Goal: Submit feedback/report problem: Leave review/rating

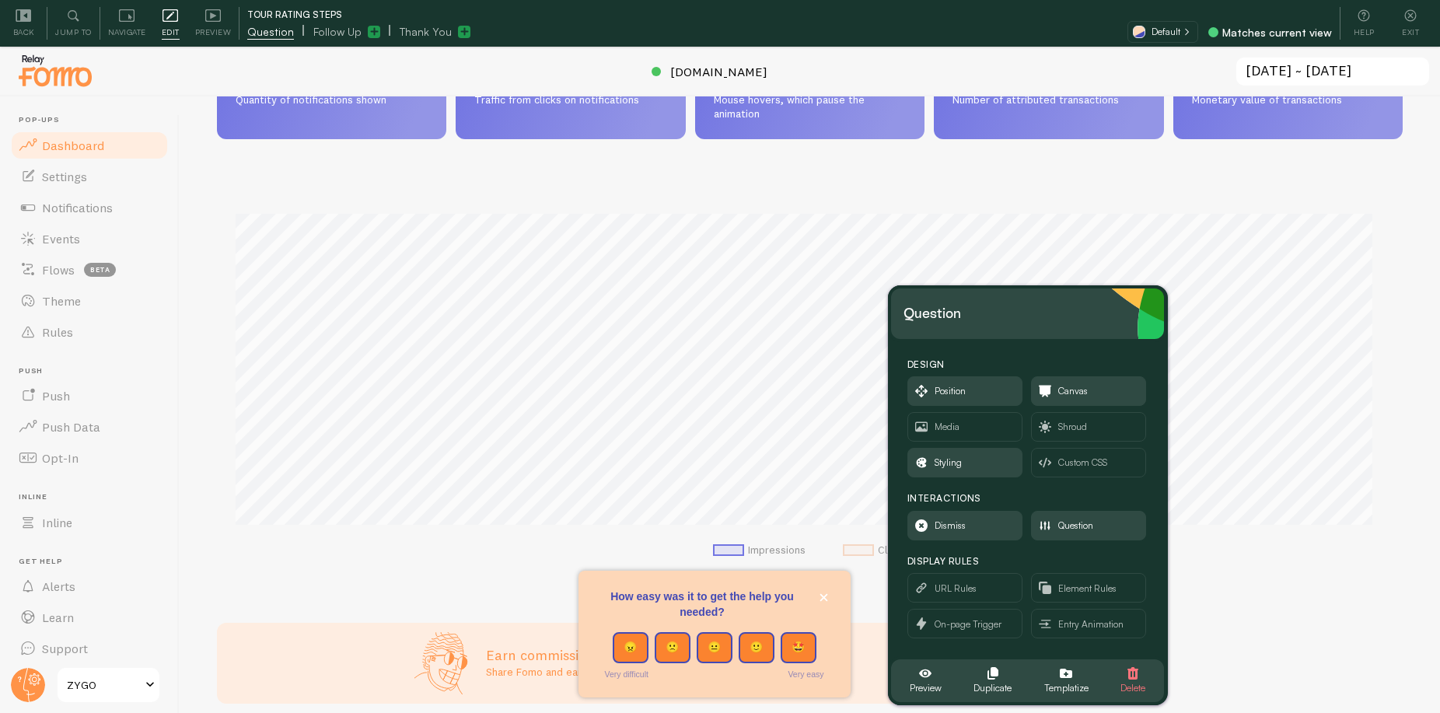
scroll to position [159, 0]
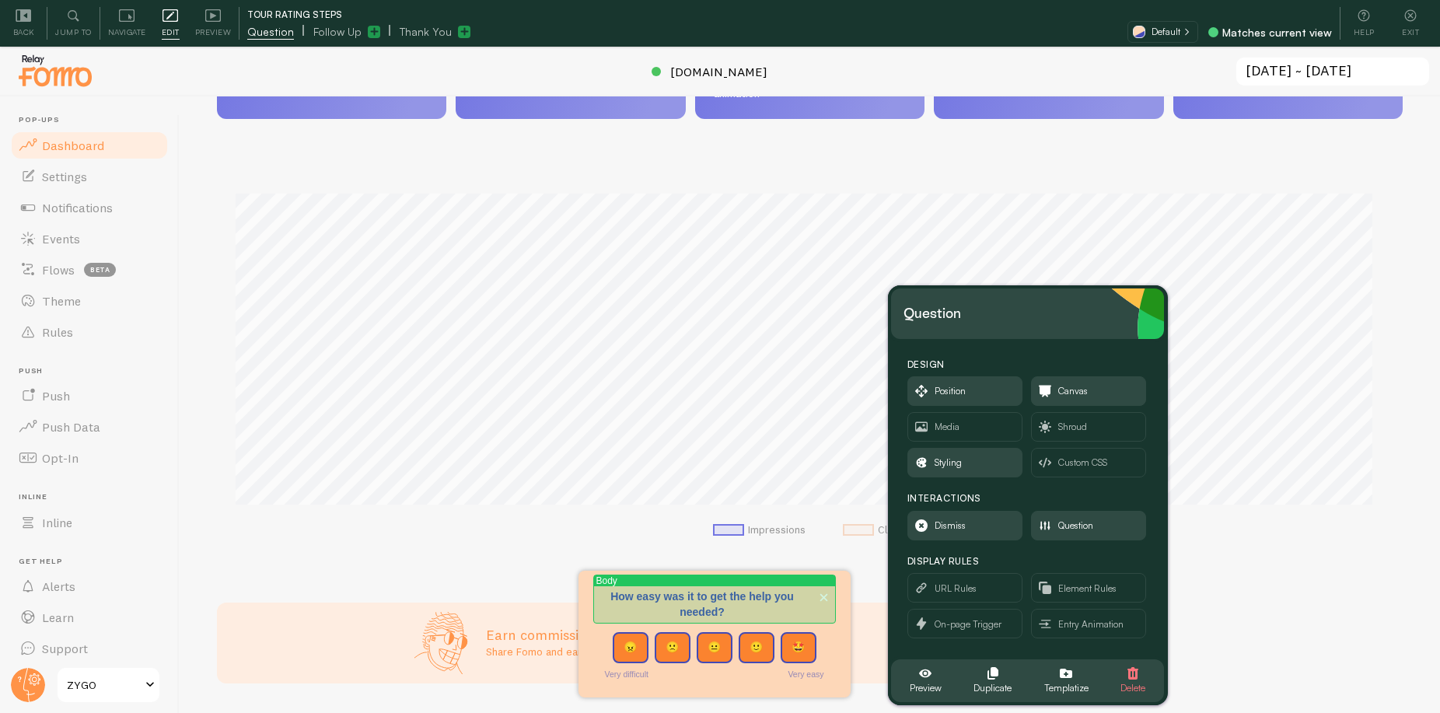
click at [711, 606] on div "How easy was it to get the help you needed?" at bounding box center [714, 604] width 235 height 30
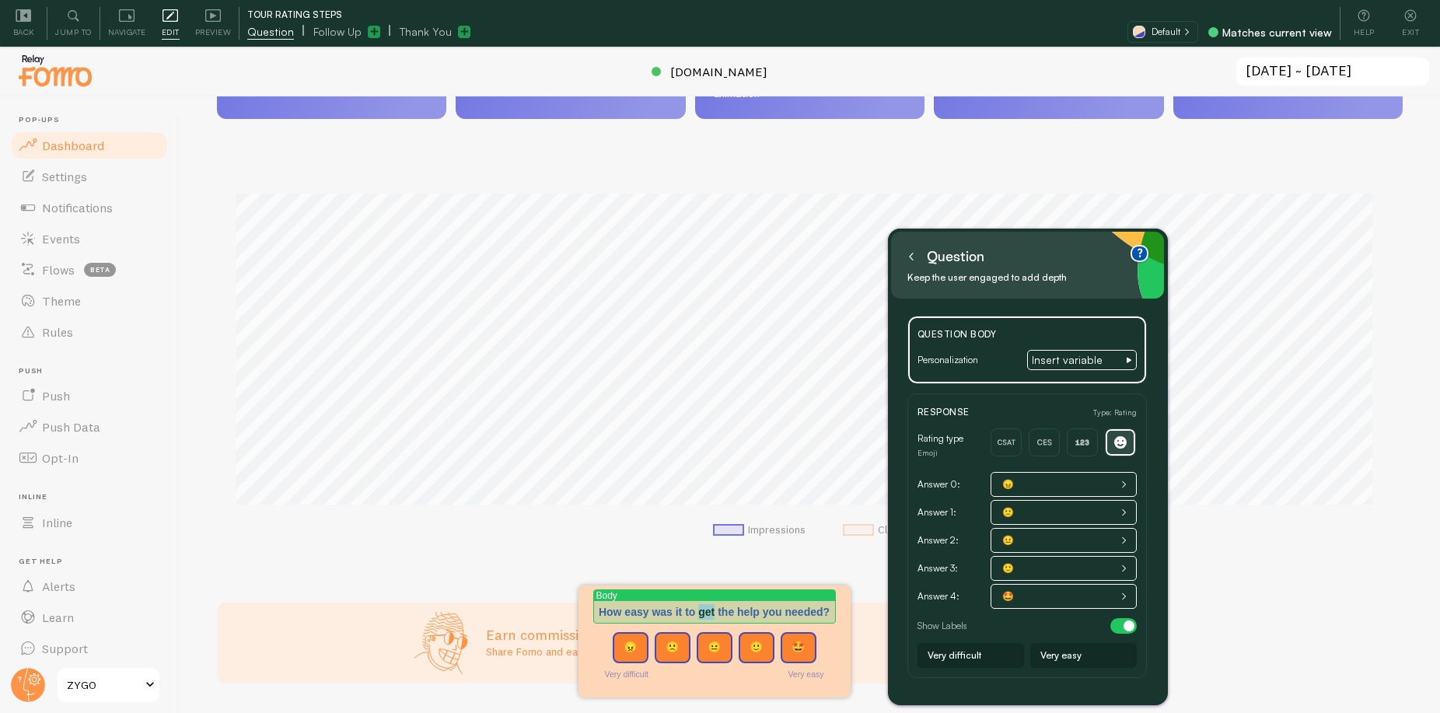
click at [711, 606] on p "How easy was it to get the help you needed?" at bounding box center [714, 612] width 235 height 16
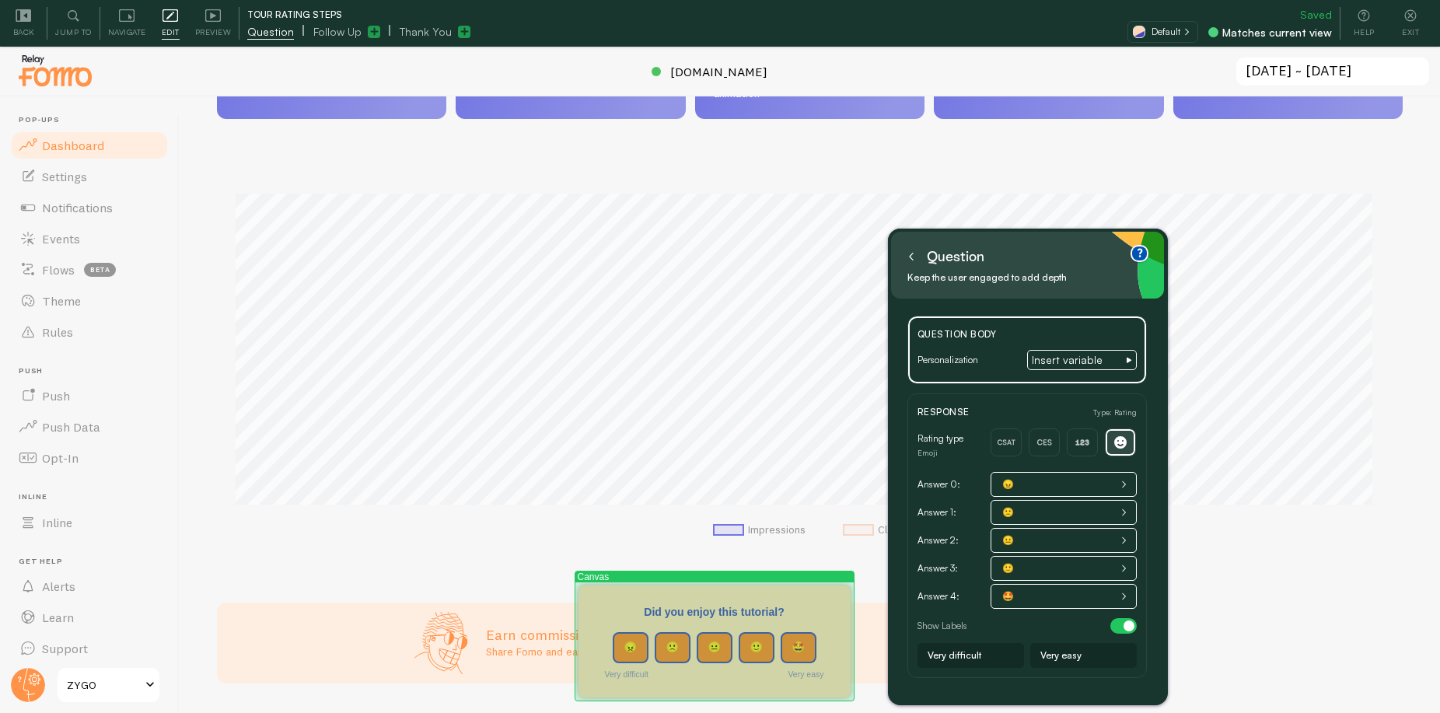
click at [630, 672] on label "Very difficult" at bounding box center [627, 674] width 44 height 9
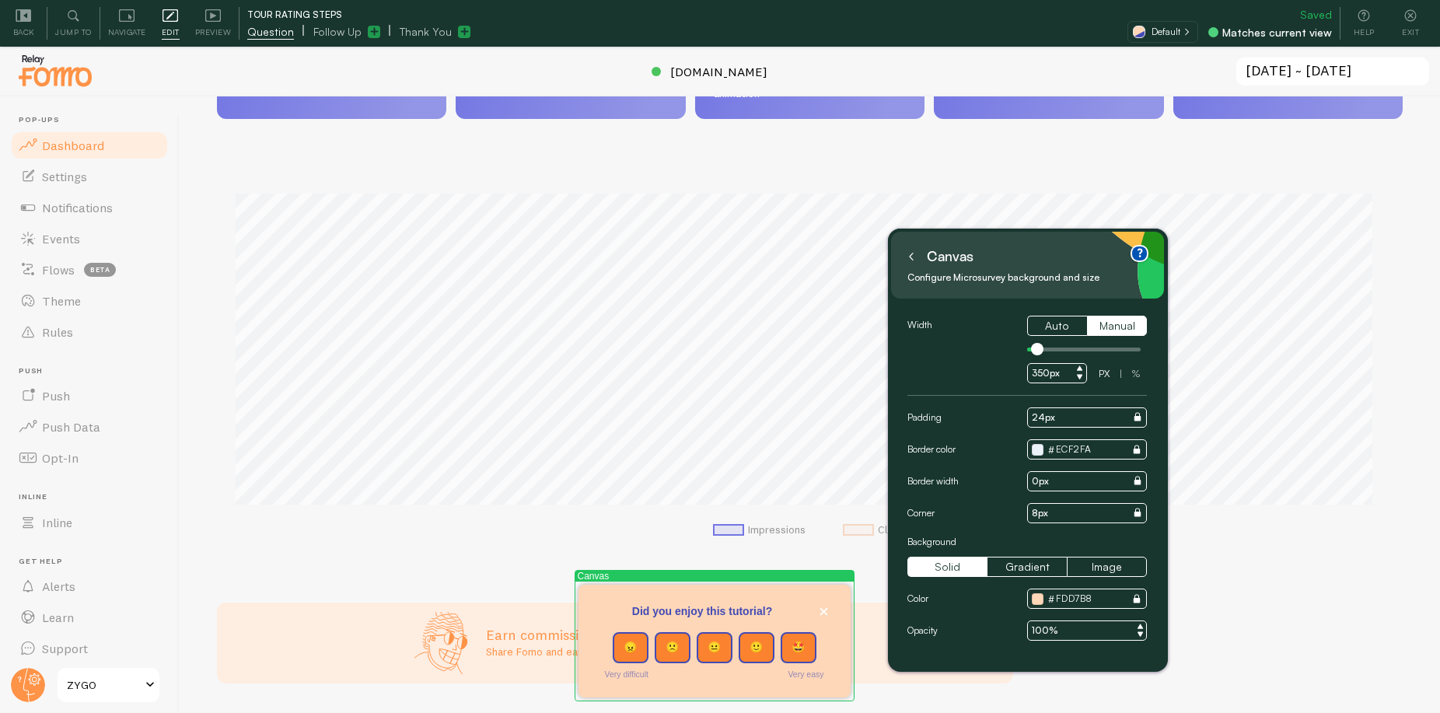
click at [634, 673] on label "Very difficult" at bounding box center [627, 674] width 44 height 9
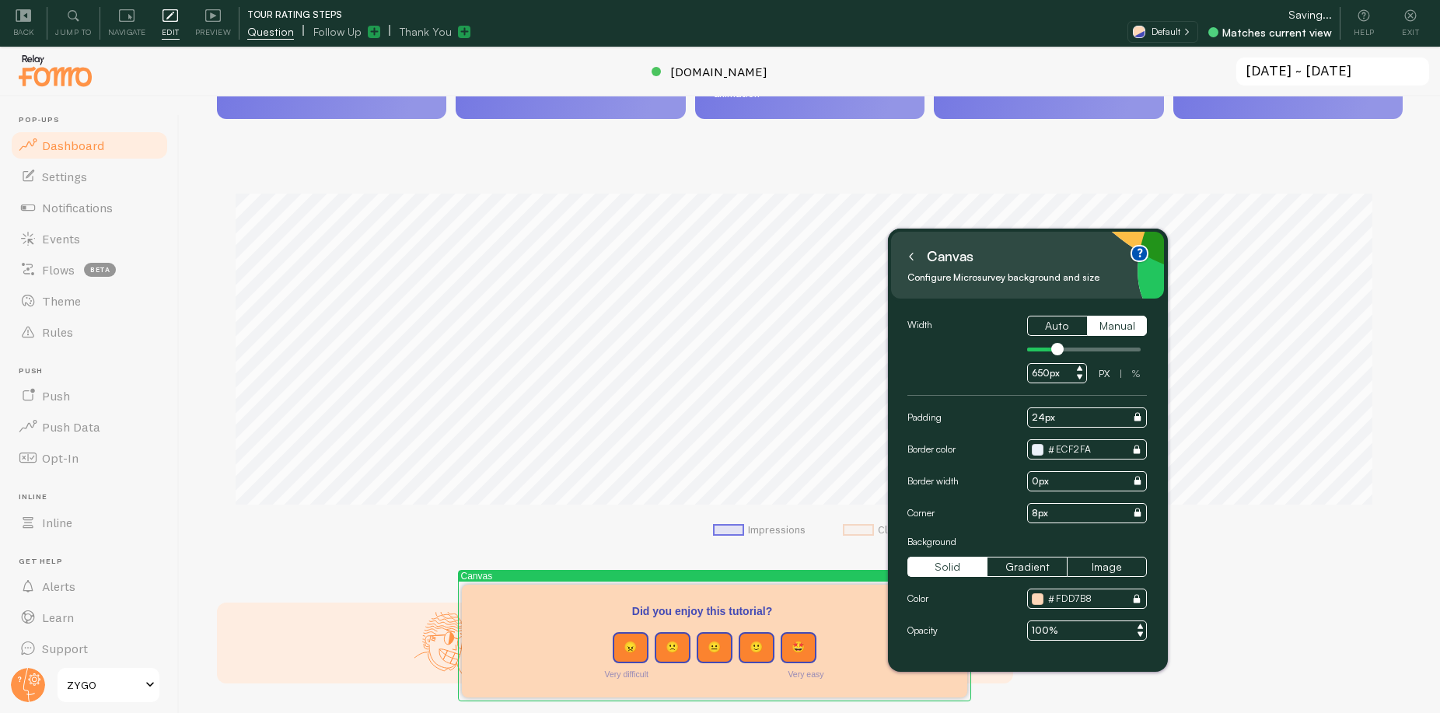
drag, startPoint x: 1041, startPoint y: 350, endPoint x: 1056, endPoint y: 352, distance: 15.0
click at [1057, 352] on div at bounding box center [1057, 349] width 12 height 12
type input "400px"
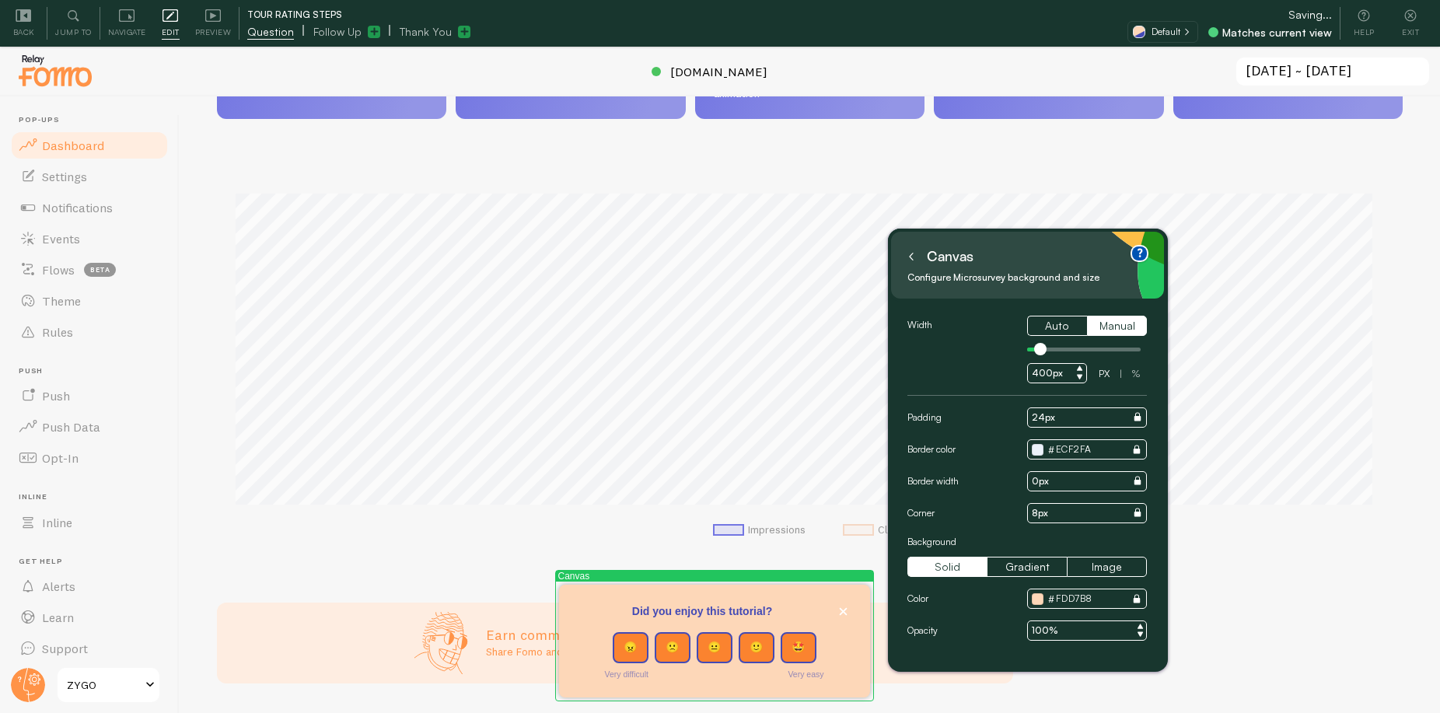
drag, startPoint x: 1056, startPoint y: 352, endPoint x: 1041, endPoint y: 351, distance: 14.8
click at [1041, 351] on div at bounding box center [1040, 349] width 12 height 12
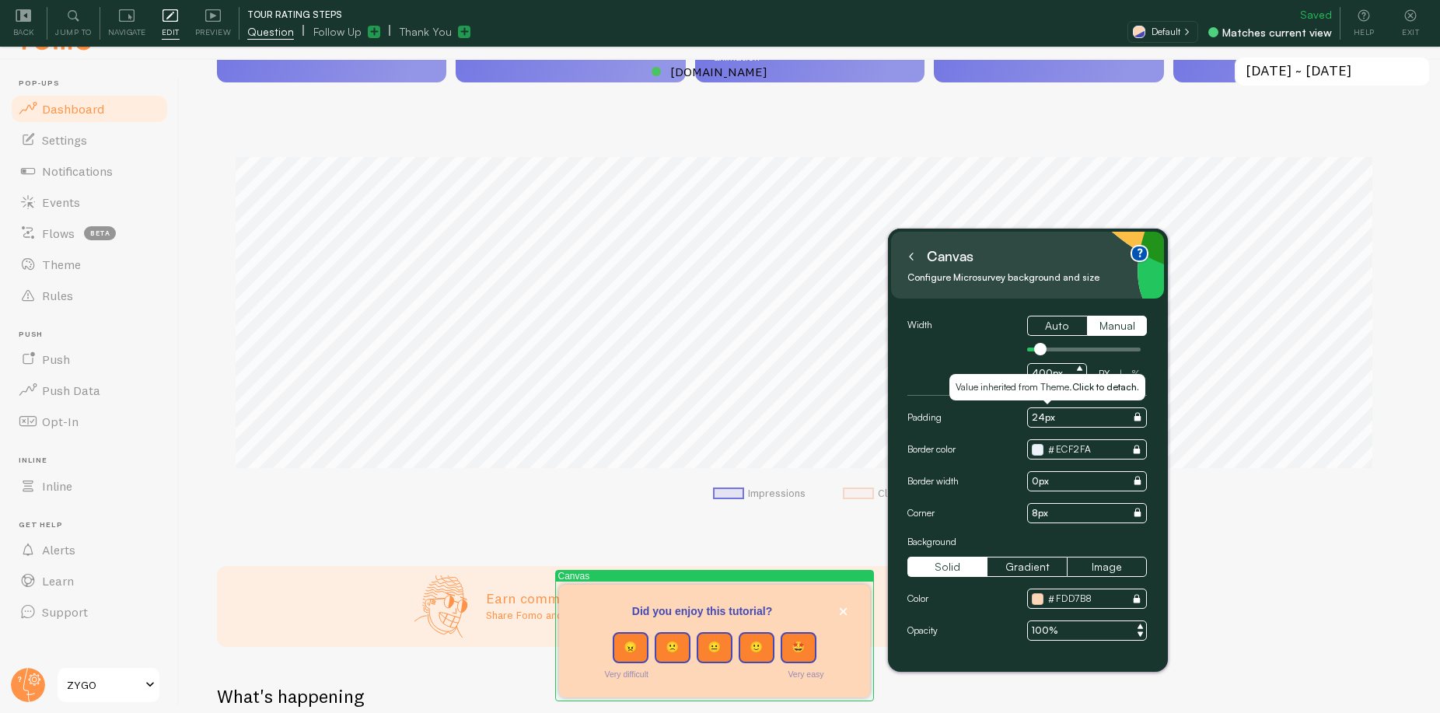
scroll to position [47, 0]
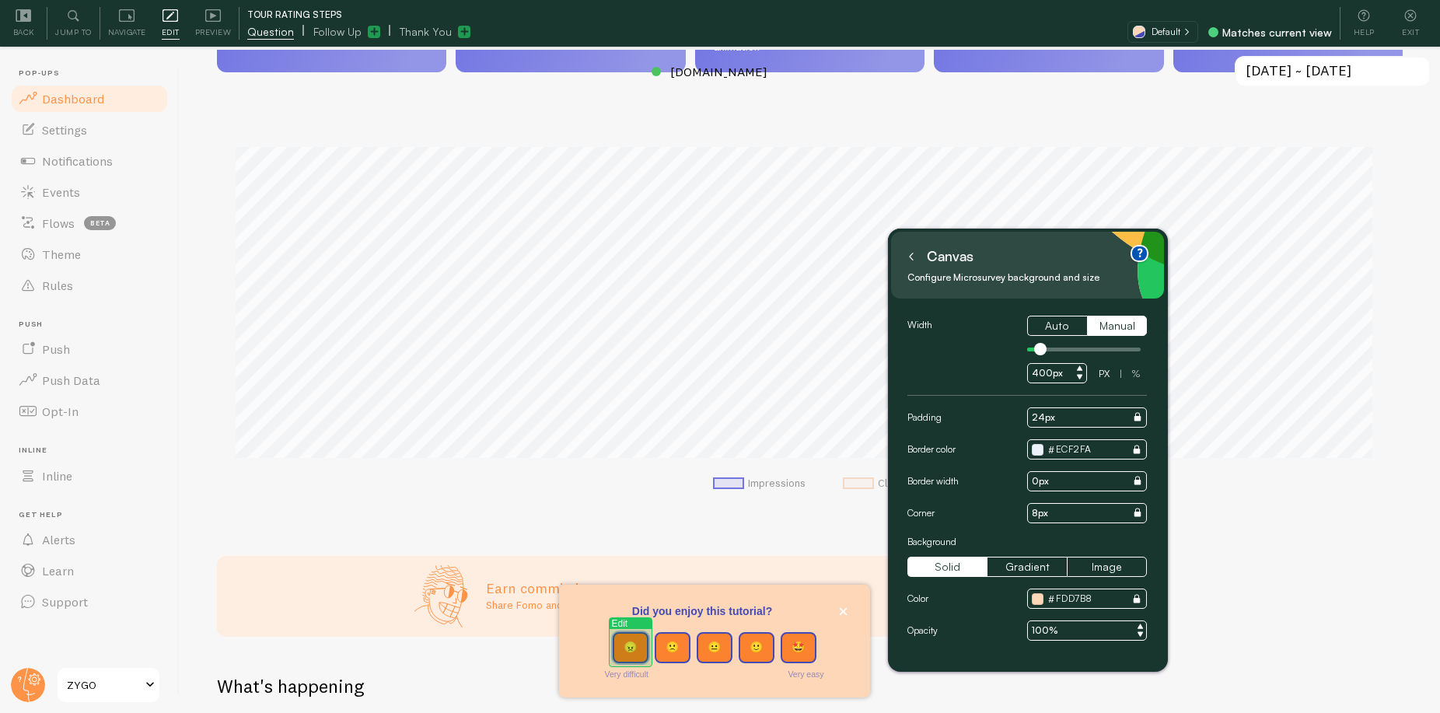
click at [632, 650] on button "😠" at bounding box center [631, 647] width 36 height 31
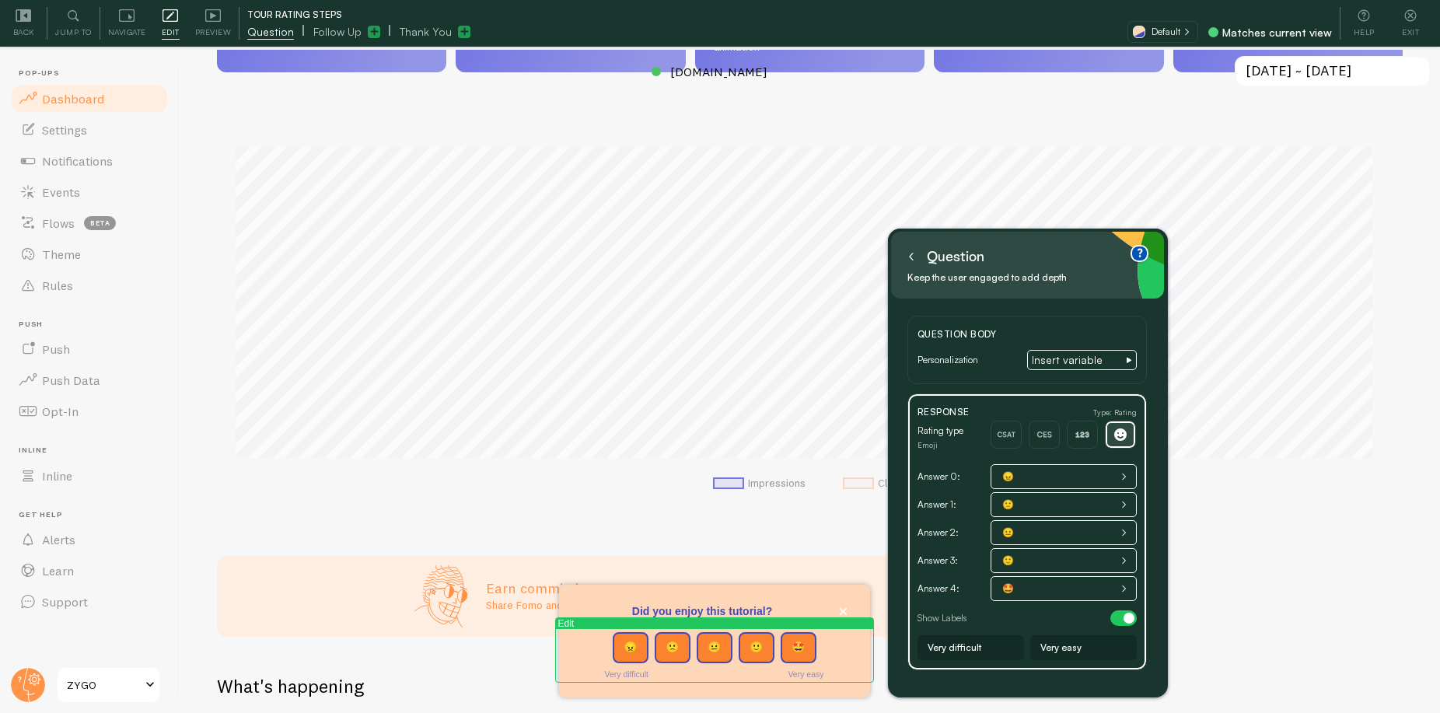
click at [956, 645] on input "Very difficult" at bounding box center [971, 647] width 107 height 25
click at [954, 648] on input "Very difficult" at bounding box center [971, 647] width 107 height 25
click at [955, 647] on input "Meh" at bounding box center [971, 647] width 107 height 25
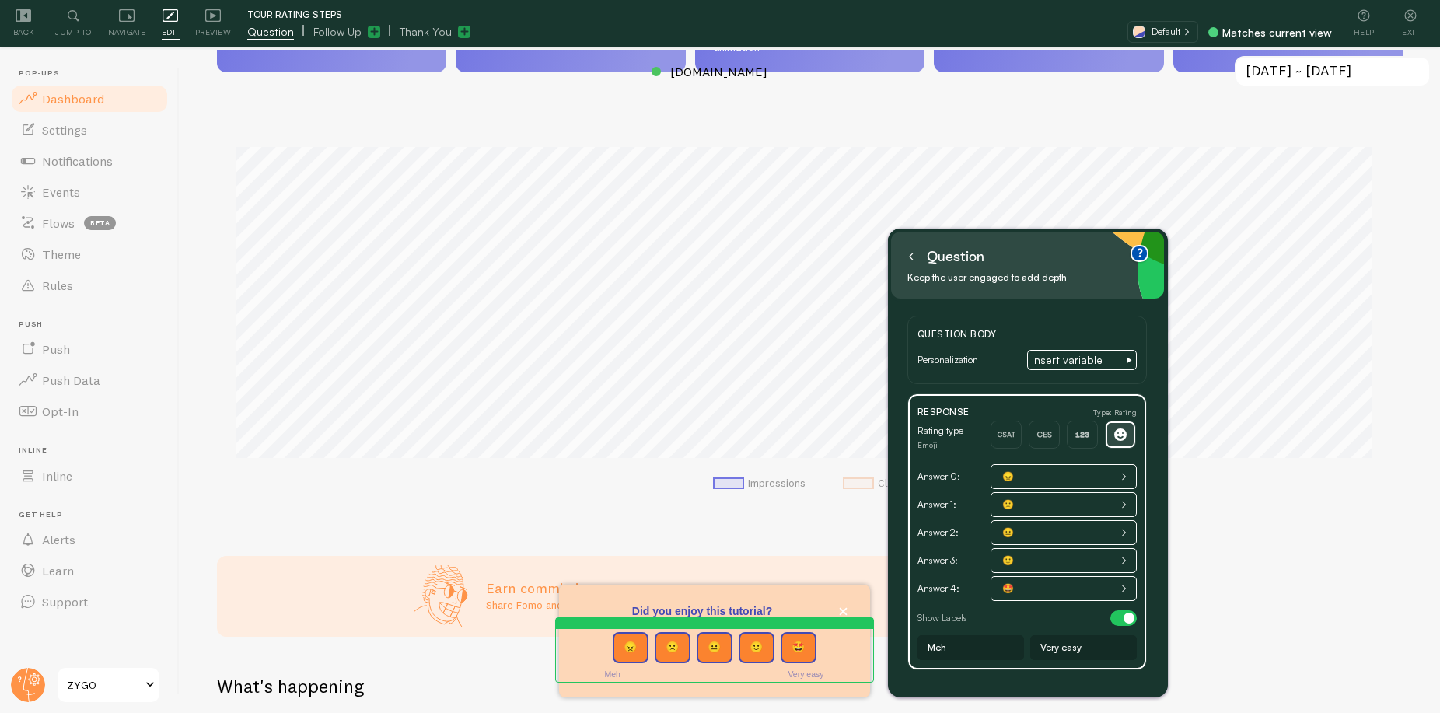
click at [955, 647] on input "Meh" at bounding box center [971, 647] width 107 height 25
type input "Not really"
click at [1056, 649] on input "Very easy" at bounding box center [1083, 647] width 107 height 25
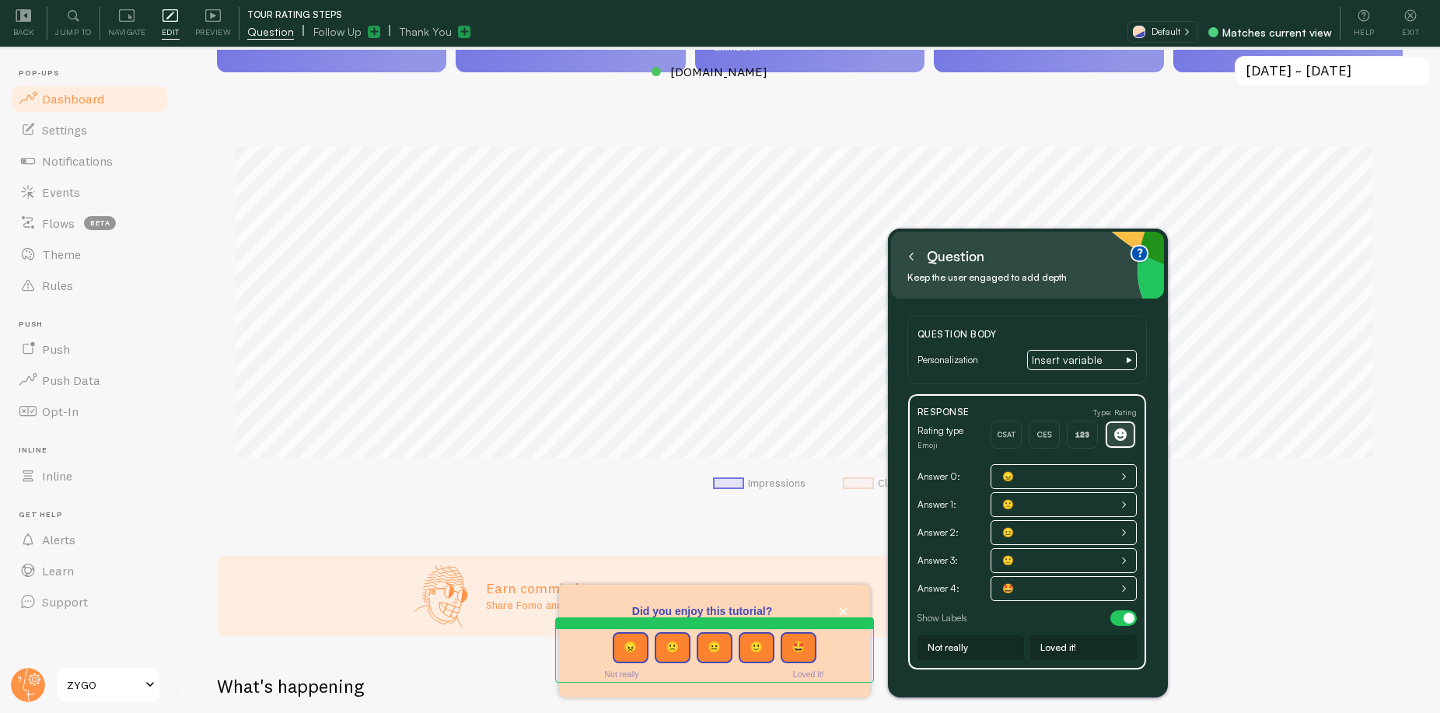
type input "Loved it!"
click at [1124, 589] on icon at bounding box center [1124, 589] width 4 height 7
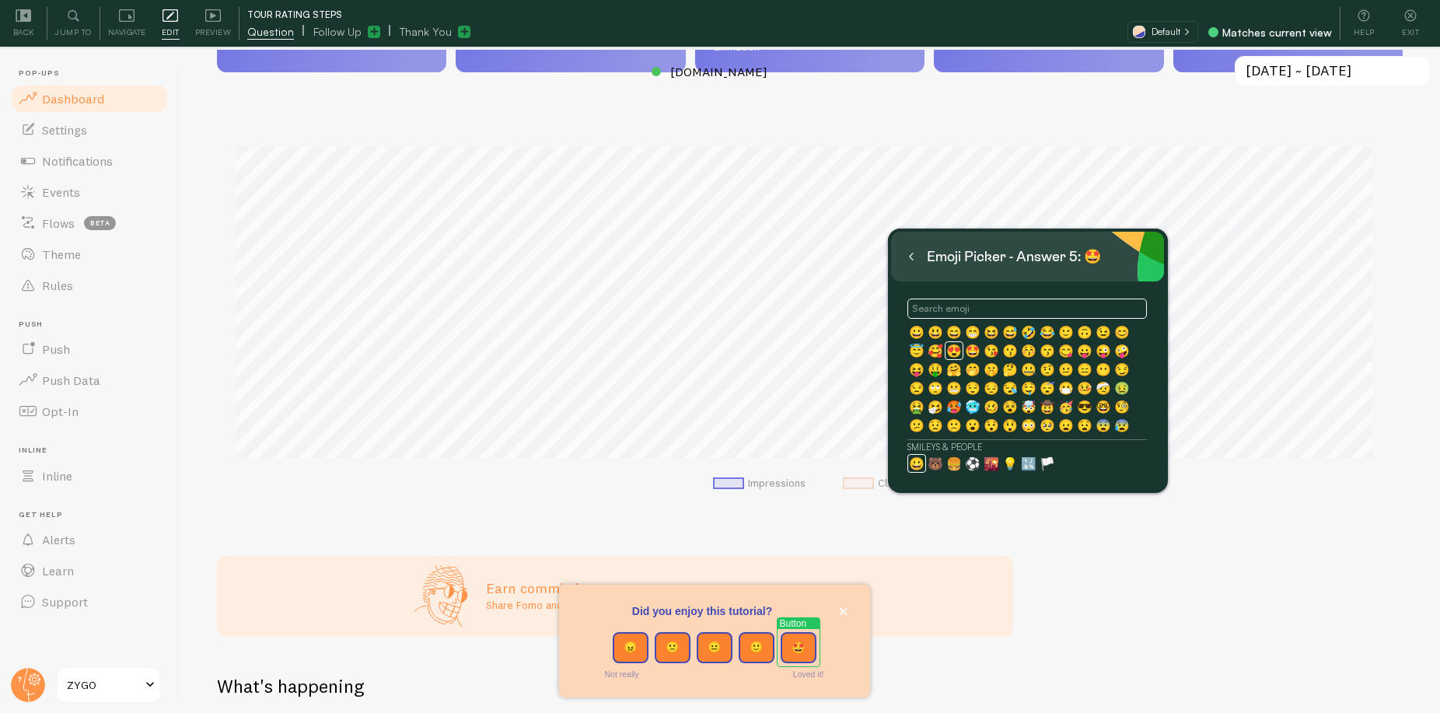
click at [957, 348] on span "😍" at bounding box center [954, 351] width 16 height 7
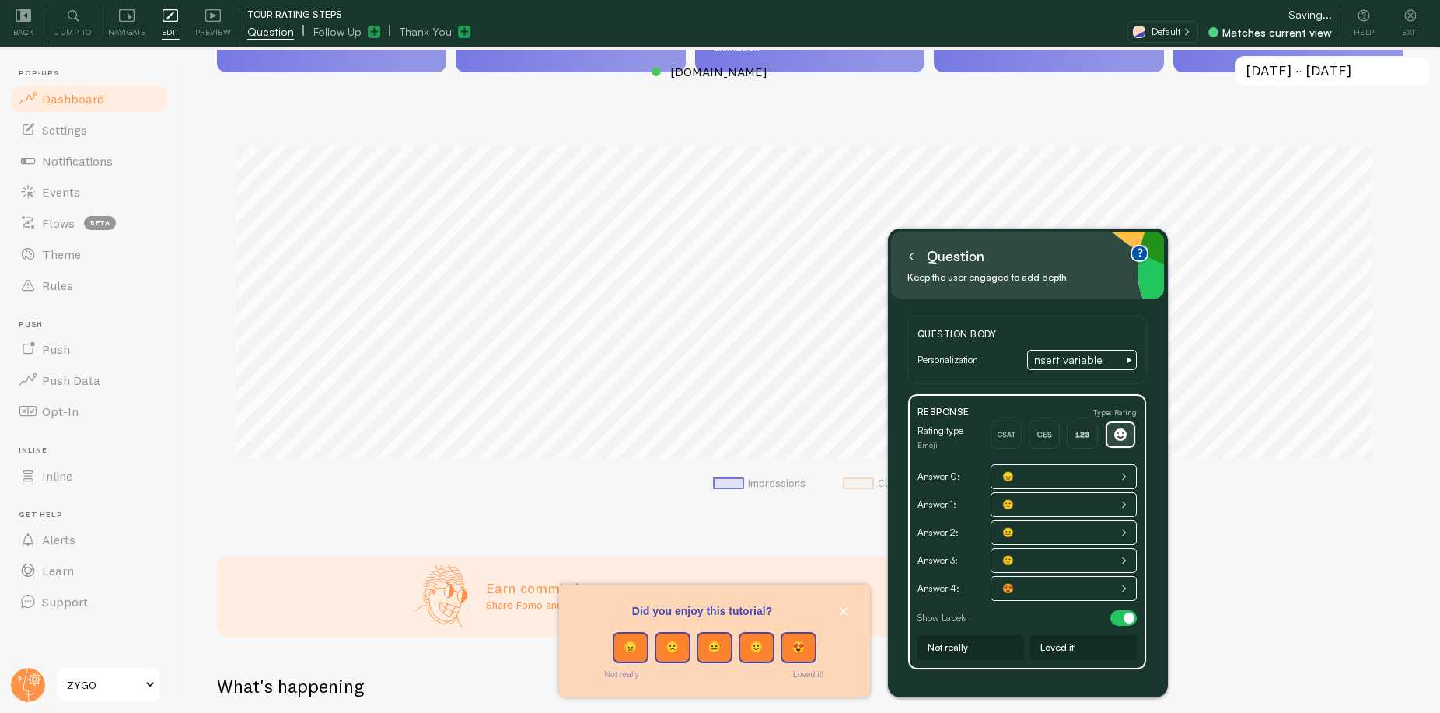
type input "Very difficult"
type input "Very easy"
click at [631, 641] on button "😠" at bounding box center [631, 647] width 36 height 31
click at [1043, 477] on div "😠" at bounding box center [1064, 476] width 146 height 25
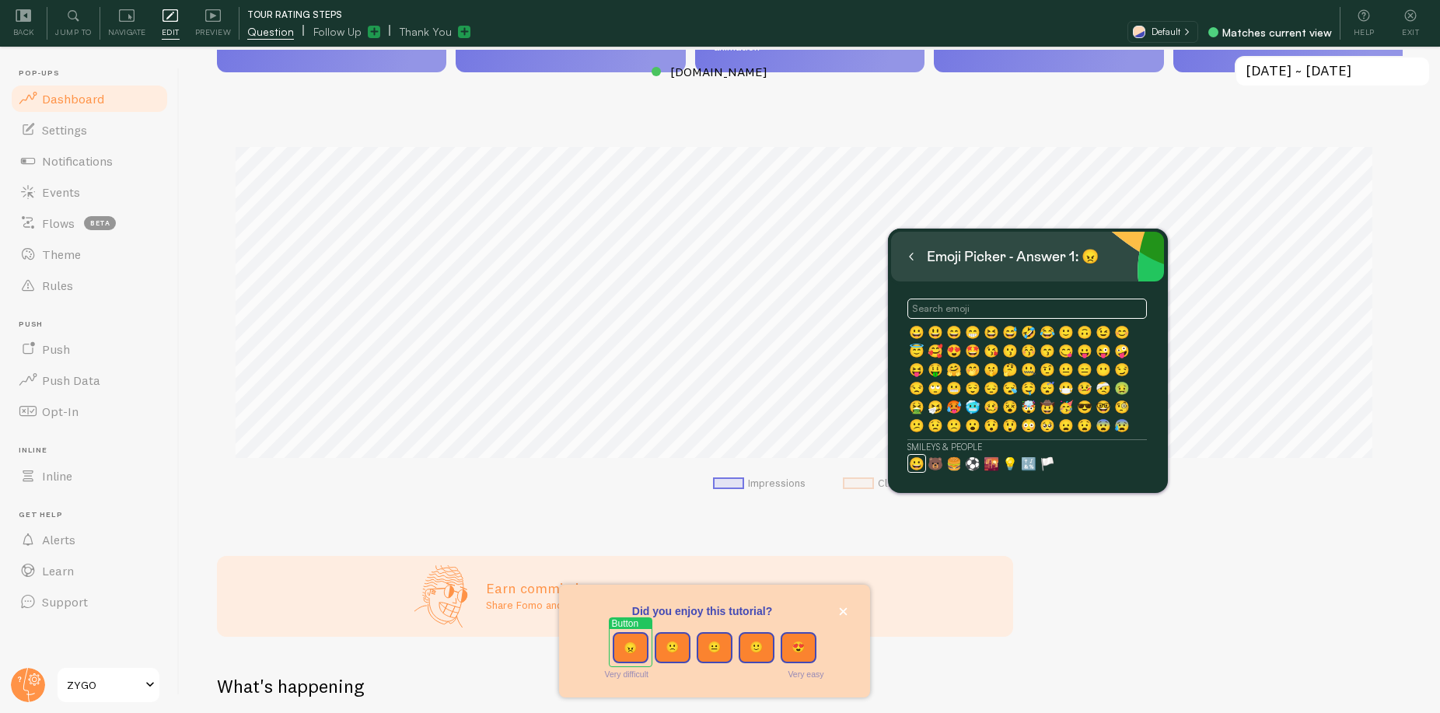
click at [979, 308] on input "text" at bounding box center [1027, 309] width 240 height 20
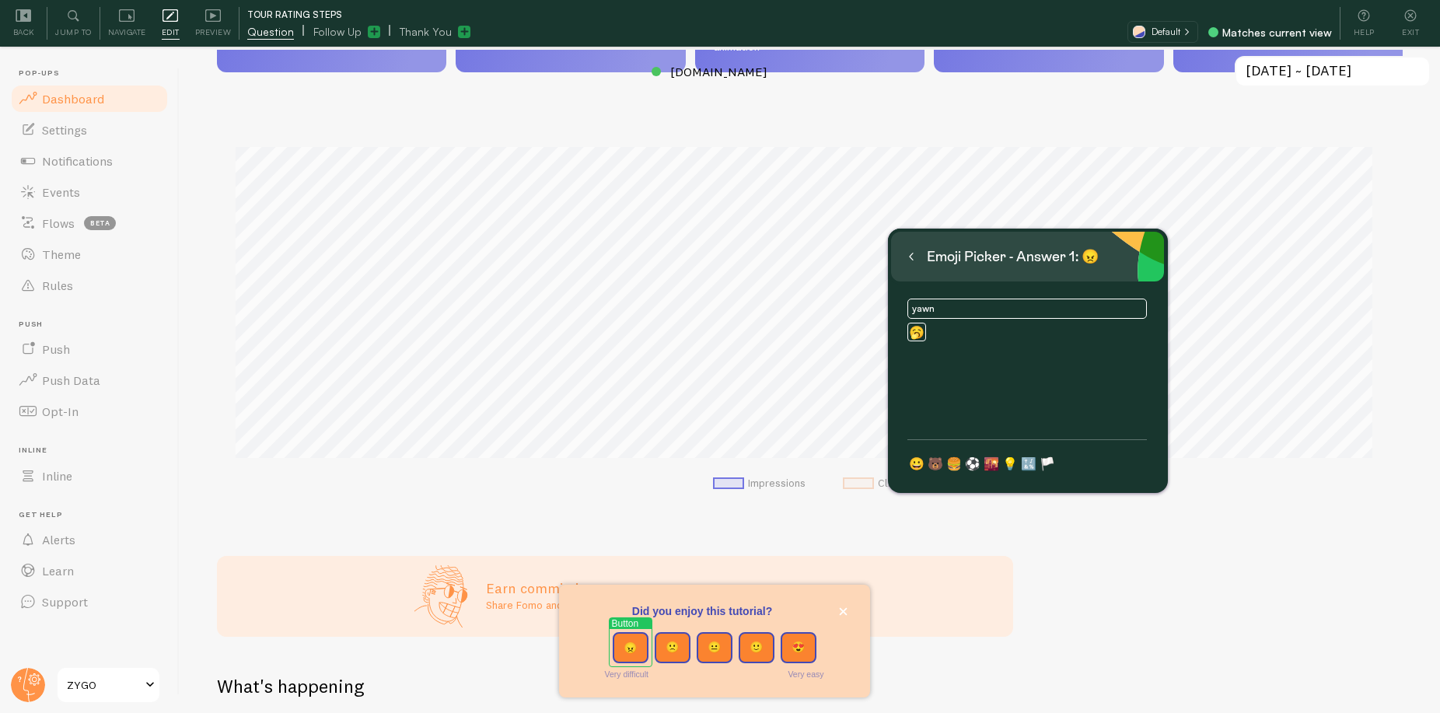
type input "yawn"
click at [922, 330] on span "🥱" at bounding box center [917, 332] width 16 height 7
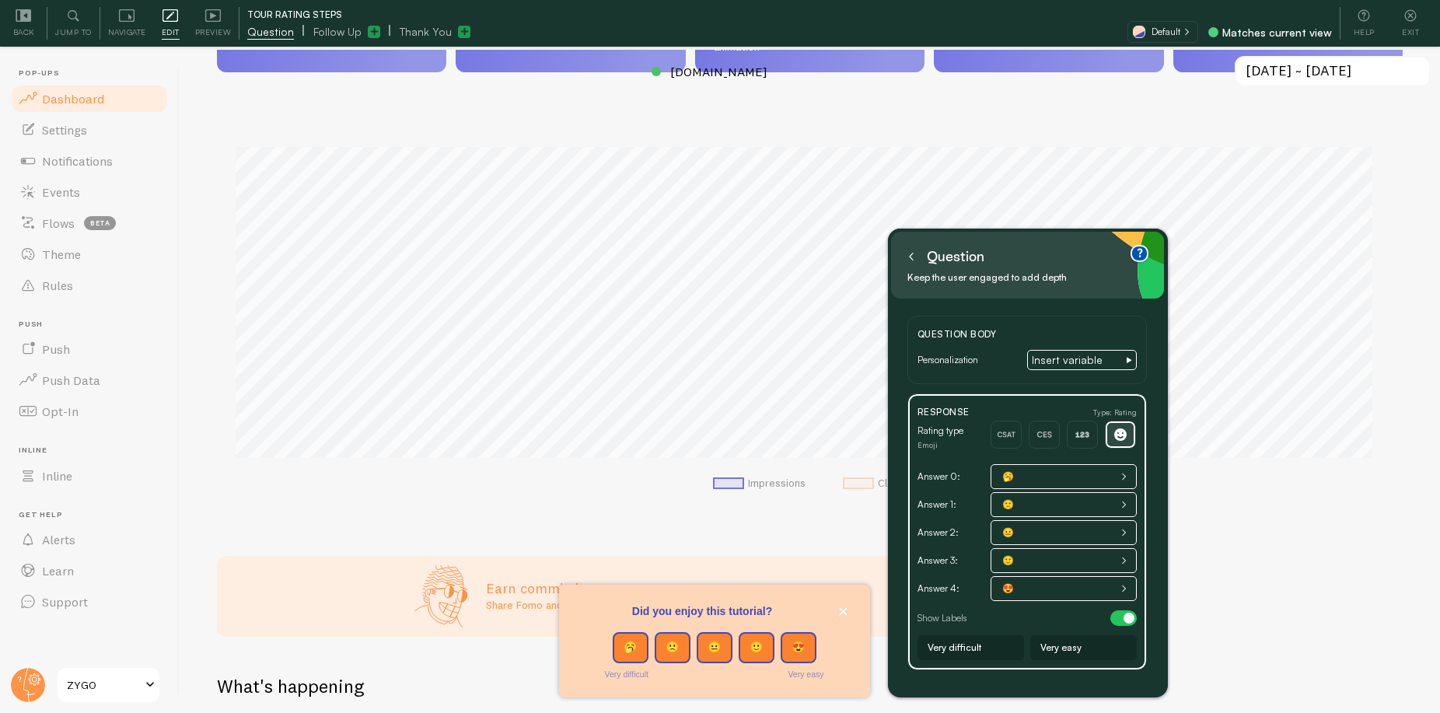
click at [968, 645] on input "Very difficult" at bounding box center [971, 647] width 107 height 25
click at [967, 645] on input "Very difficult" at bounding box center [971, 647] width 107 height 25
type input "Not really"
click at [1054, 651] on input "Very easy" at bounding box center [1083, 647] width 107 height 25
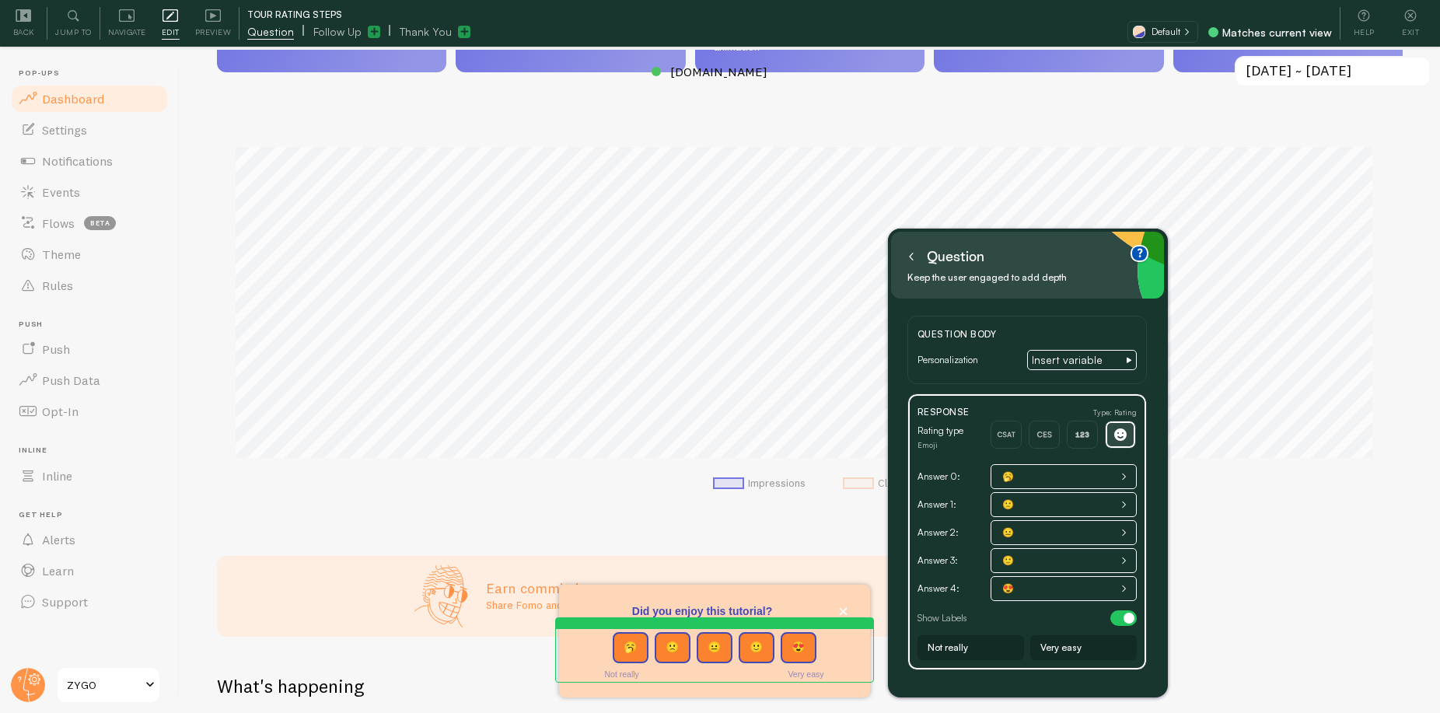
click at [1054, 651] on input "Very easy" at bounding box center [1083, 647] width 107 height 25
type input "Loved it!"
click at [991, 370] on div "Question Body Personalization Insert variable" at bounding box center [1027, 350] width 240 height 69
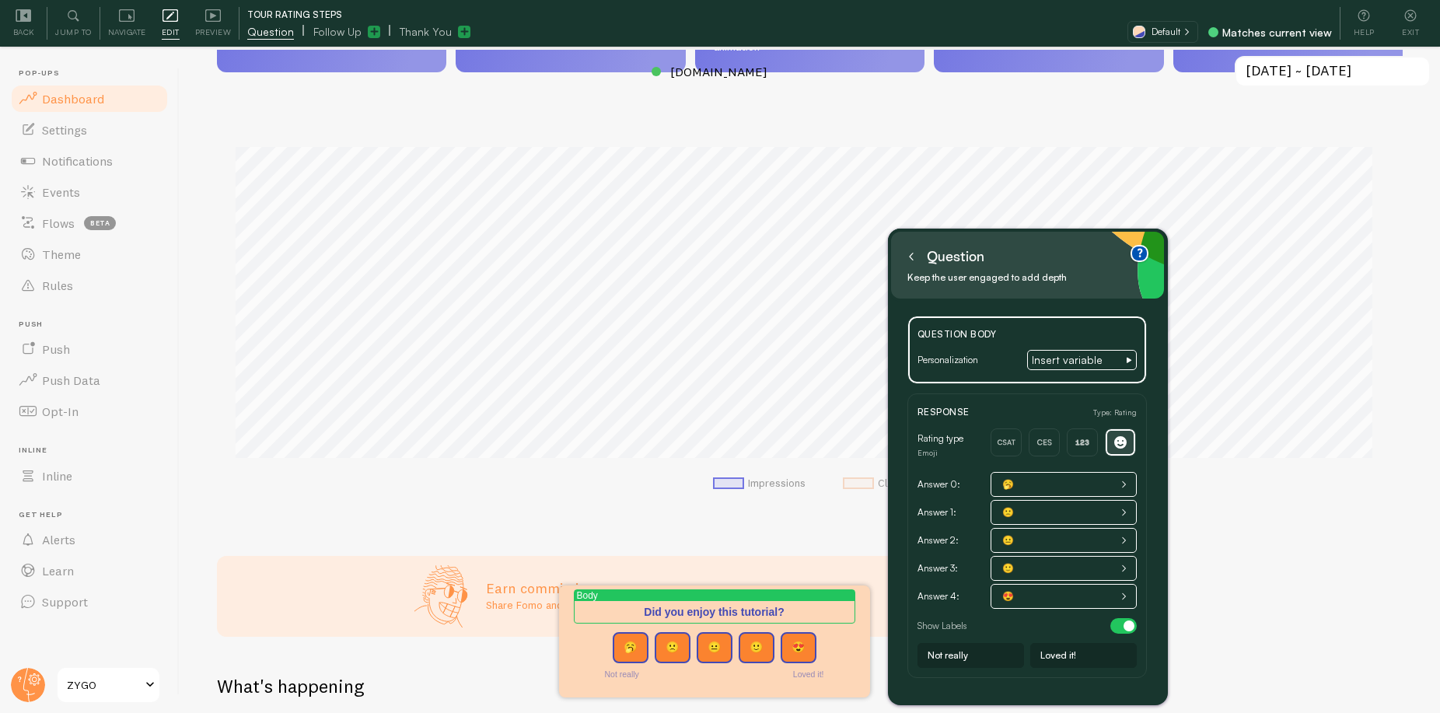
click at [905, 253] on button at bounding box center [912, 256] width 16 height 25
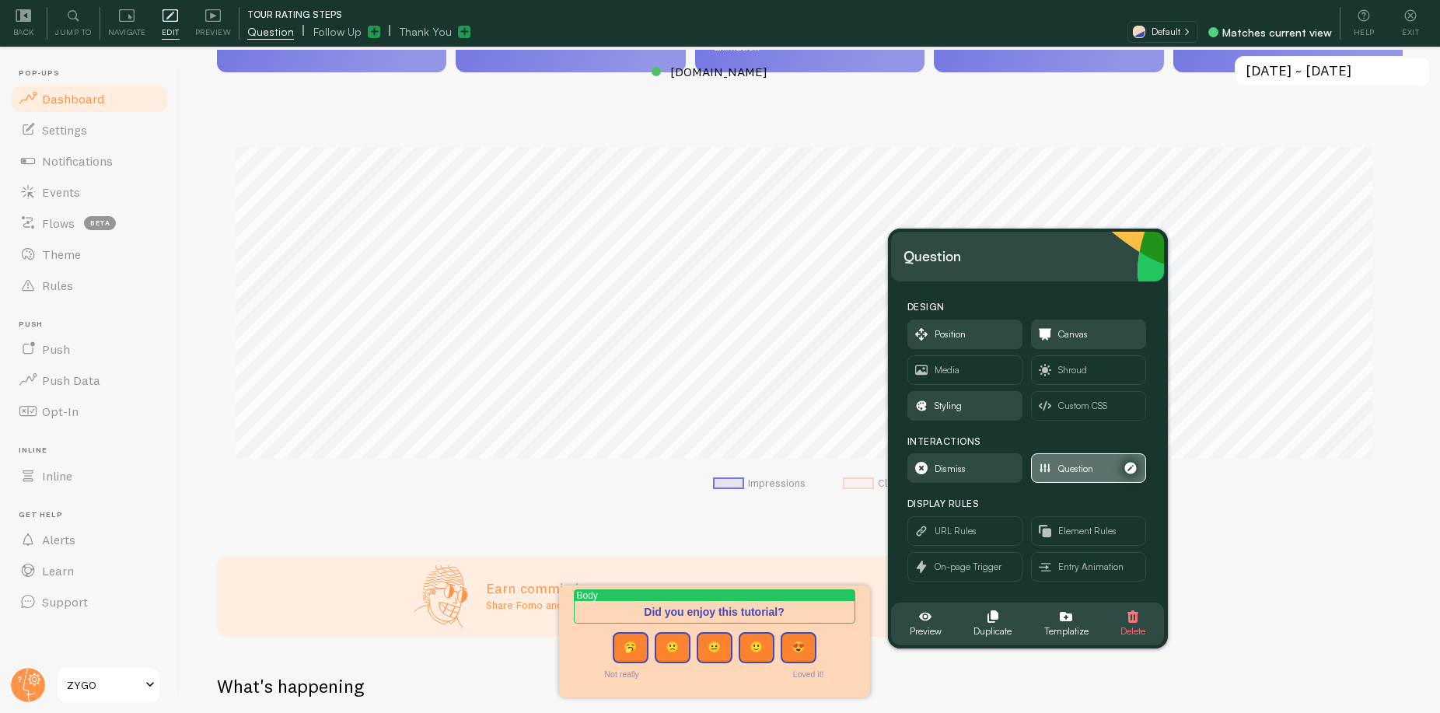
click at [1075, 460] on span "Question" at bounding box center [1075, 468] width 35 height 17
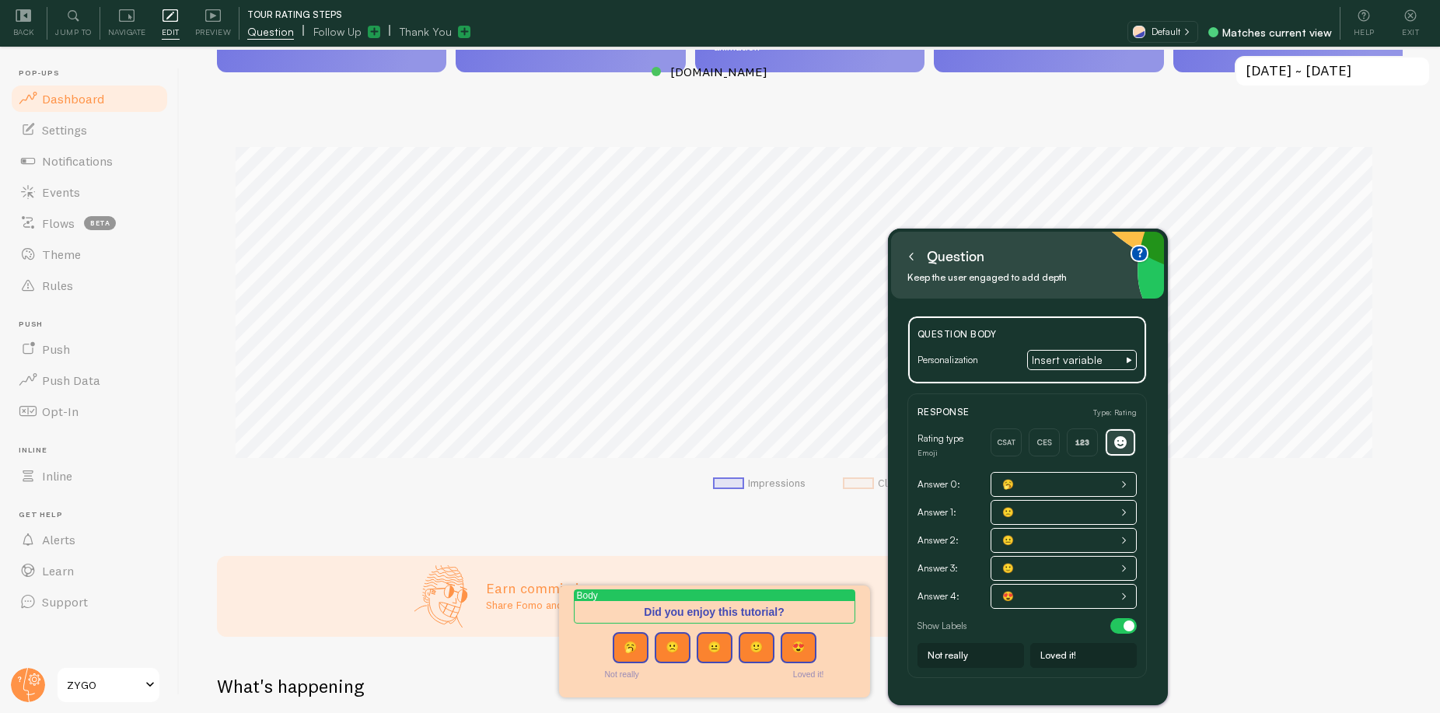
click at [1049, 397] on div "Response Type: Rating Rating type Emoji Answer 0: 🥱 Answer 1: 🙁 Answer 2: 😐 Ans…" at bounding box center [1027, 535] width 240 height 285
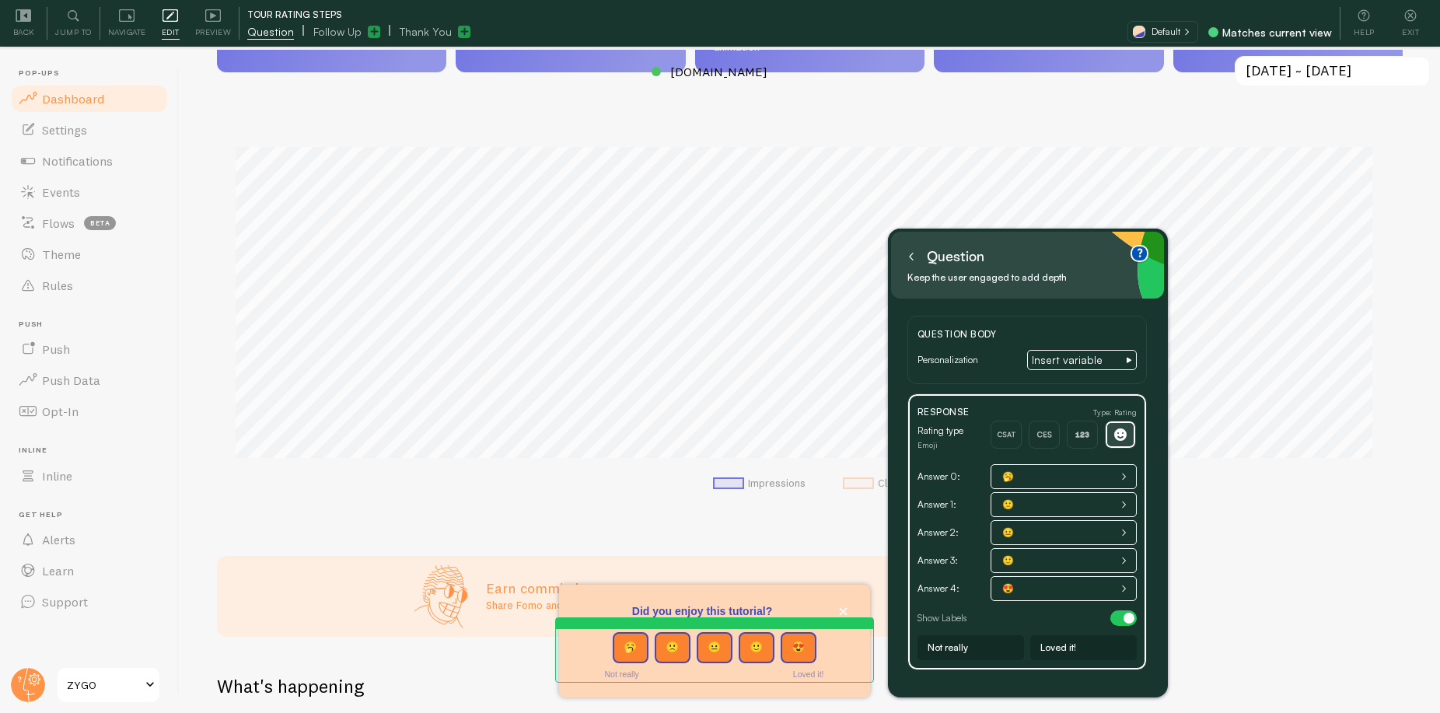
click at [911, 257] on icon at bounding box center [911, 257] width 8 height 8
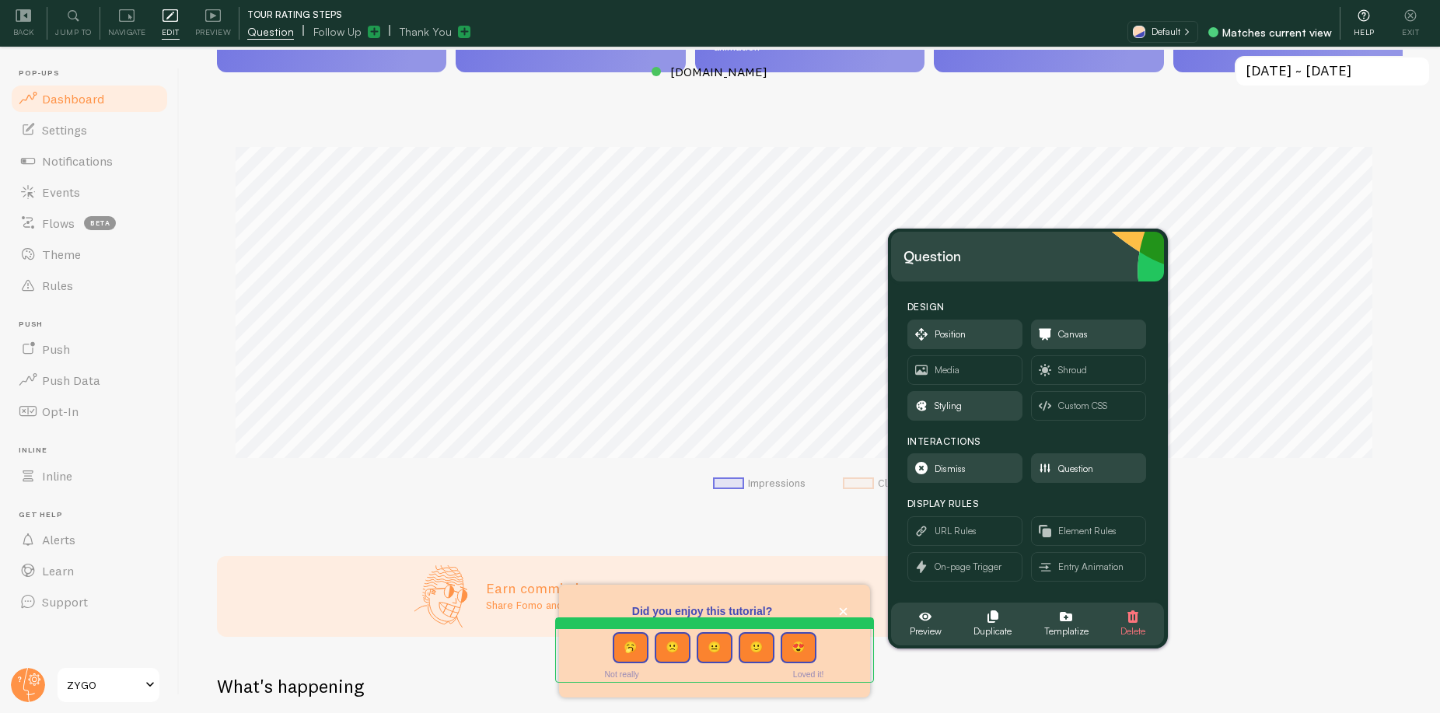
click at [1362, 21] on icon at bounding box center [1364, 16] width 16 height 16
